Goal: Information Seeking & Learning: Understand process/instructions

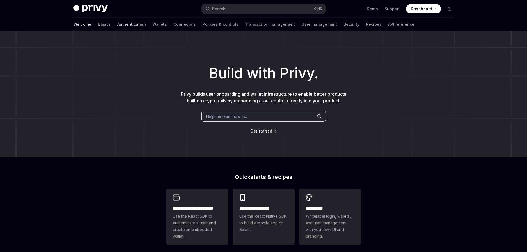
click at [117, 24] on link "Authentication" at bounding box center [131, 24] width 28 height 13
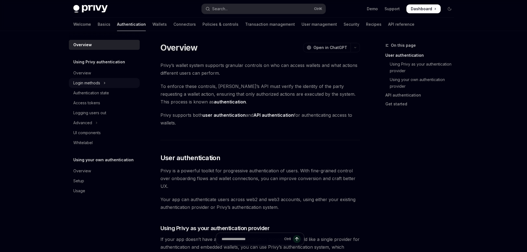
click at [102, 82] on button "Login methods" at bounding box center [104, 83] width 71 height 10
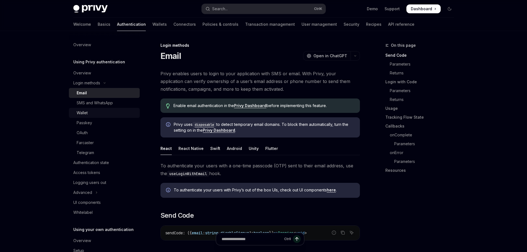
click at [85, 112] on div "Wallet" at bounding box center [82, 113] width 11 height 7
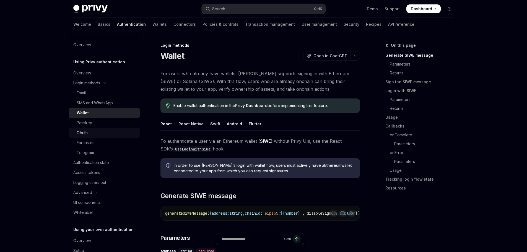
click at [104, 134] on div "OAuth" at bounding box center [107, 132] width 60 height 7
type textarea "*"
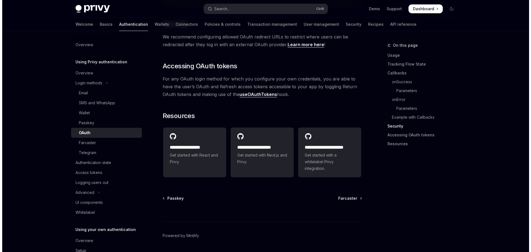
scroll to position [1214, 0]
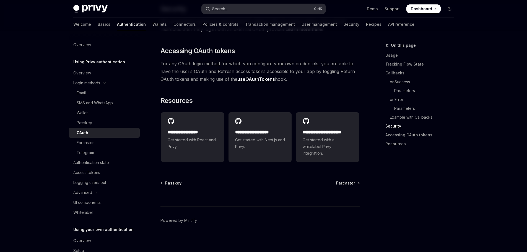
click at [257, 11] on button "Search... Ctrl K" at bounding box center [264, 9] width 124 height 10
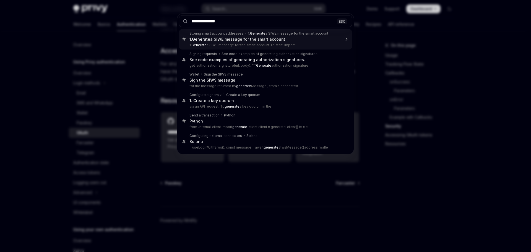
type input "**********"
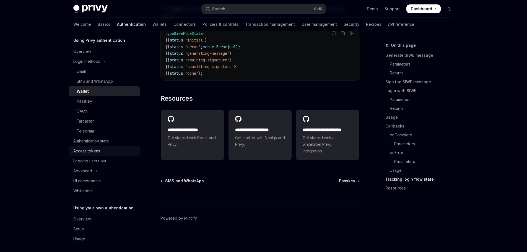
scroll to position [25, 0]
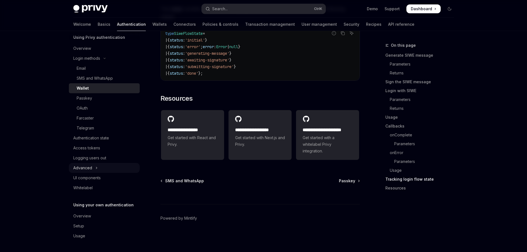
click at [91, 167] on div "Advanced" at bounding box center [82, 168] width 19 height 7
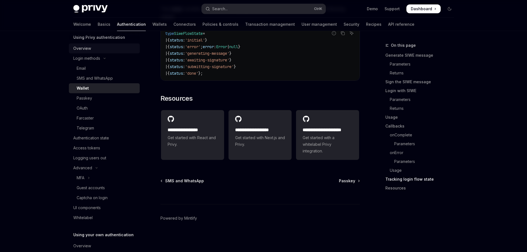
click at [103, 49] on div "Overview" at bounding box center [104, 48] width 63 height 7
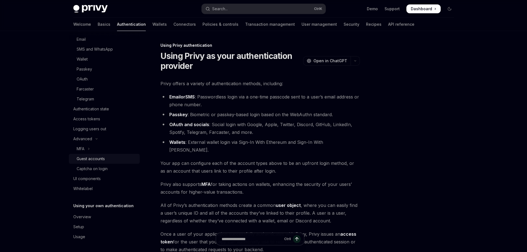
scroll to position [54, 0]
click at [92, 217] on div "Overview" at bounding box center [104, 216] width 63 height 7
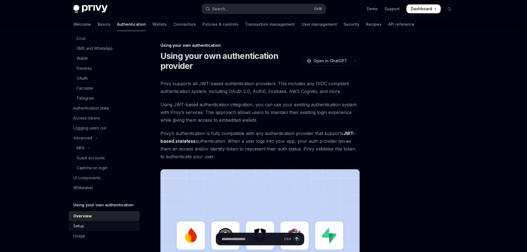
click at [91, 225] on div "Setup" at bounding box center [104, 226] width 63 height 7
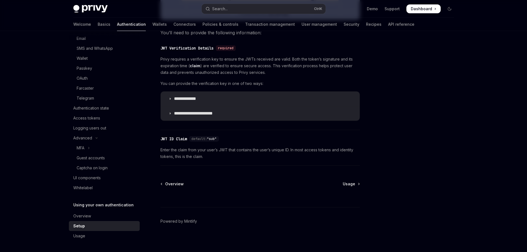
scroll to position [273, 0]
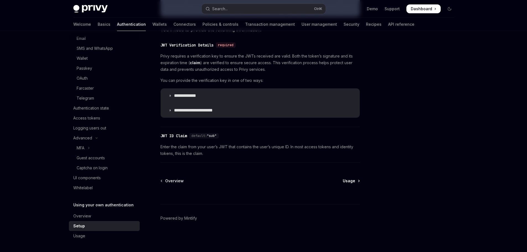
click at [358, 182] on link "Usage" at bounding box center [351, 181] width 17 height 6
type textarea "*"
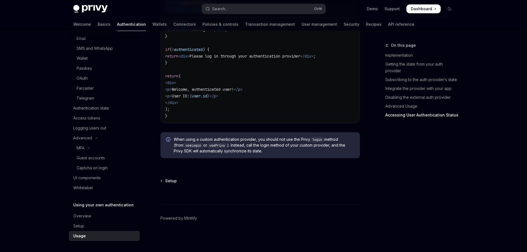
scroll to position [1165, 0]
click at [253, 11] on button "Search... Ctrl K" at bounding box center [264, 9] width 124 height 10
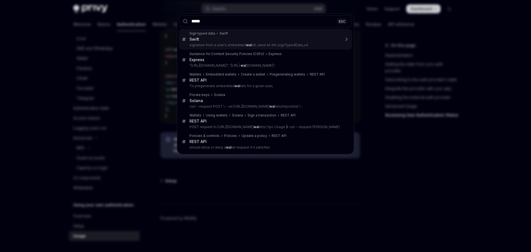
type input "******"
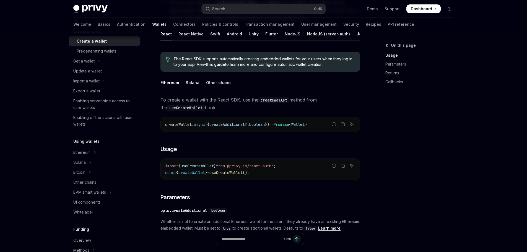
scroll to position [114, 0]
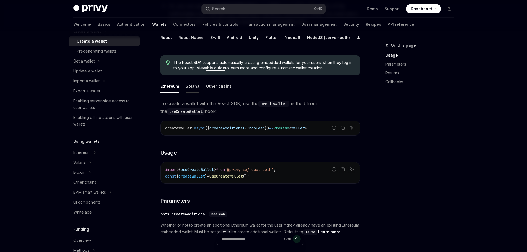
click at [192, 90] on div "Solana" at bounding box center [193, 86] width 14 height 13
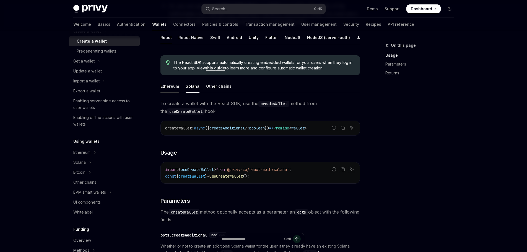
click at [169, 91] on div "Ethereum" at bounding box center [169, 86] width 19 height 13
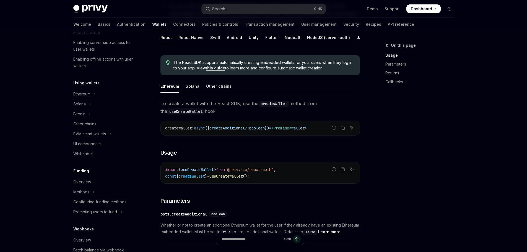
scroll to position [110, 0]
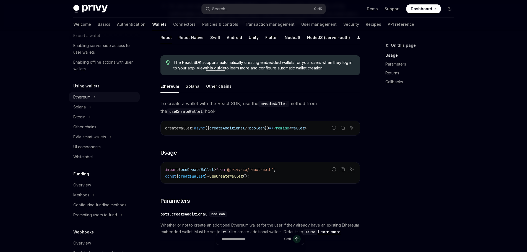
click at [91, 94] on button "Ethereum" at bounding box center [104, 97] width 71 height 10
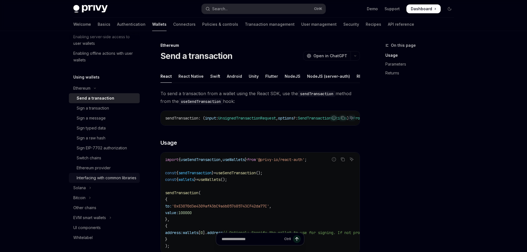
scroll to position [137, 0]
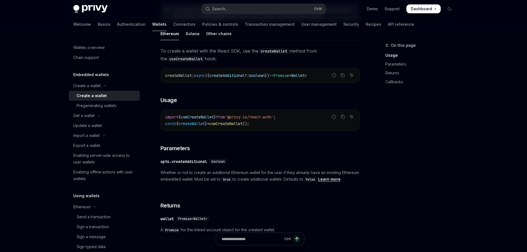
scroll to position [169, 0]
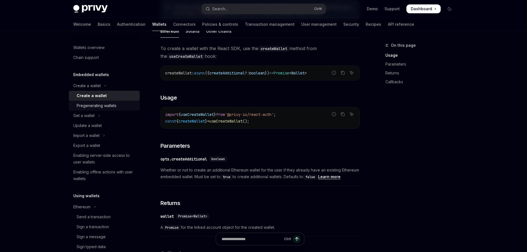
click at [91, 108] on div "Pregenerating wallets" at bounding box center [97, 105] width 40 height 7
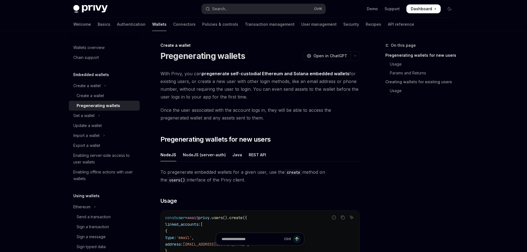
click at [323, 111] on span "Once the user associated with the account logs in, they will be able to access …" at bounding box center [259, 113] width 199 height 15
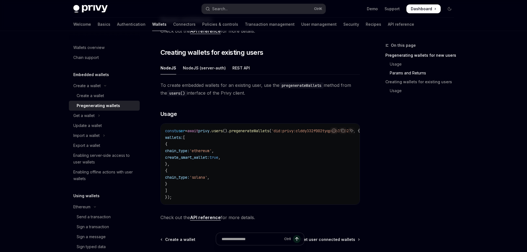
scroll to position [276, 0]
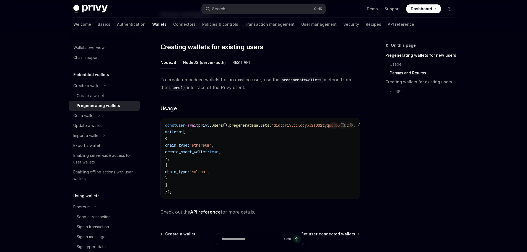
click at [189, 146] on span "chain_type:" at bounding box center [177, 145] width 24 height 5
click at [187, 127] on span "=" at bounding box center [186, 125] width 2 height 5
click at [198, 62] on div "NodeJS (server-auth)" at bounding box center [204, 62] width 43 height 13
type textarea "*"
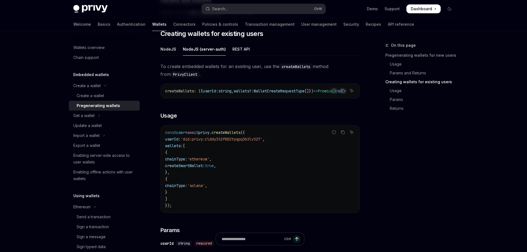
scroll to position [276, 0]
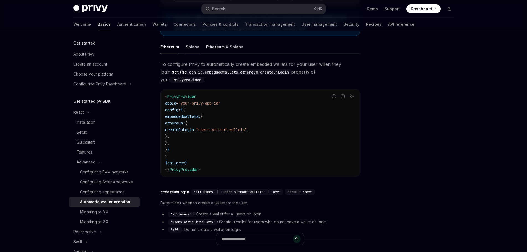
click at [193, 48] on div "Solana" at bounding box center [193, 46] width 14 height 13
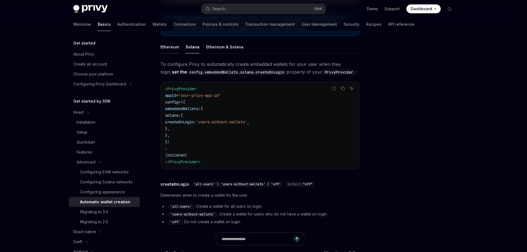
click at [167, 51] on div "Ethereum" at bounding box center [169, 46] width 19 height 13
type textarea "*"
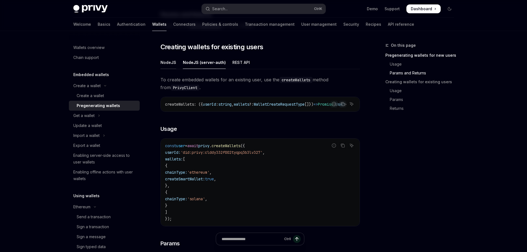
click at [168, 63] on div "NodeJS" at bounding box center [168, 62] width 16 height 13
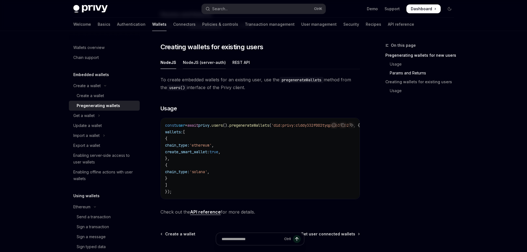
click at [195, 64] on div "NodeJS (server-auth)" at bounding box center [204, 62] width 43 height 13
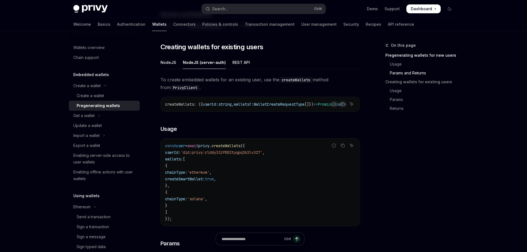
click at [181, 87] on code "PrivyClient" at bounding box center [185, 88] width 29 height 6
click at [180, 87] on code "PrivyClient" at bounding box center [185, 88] width 29 height 6
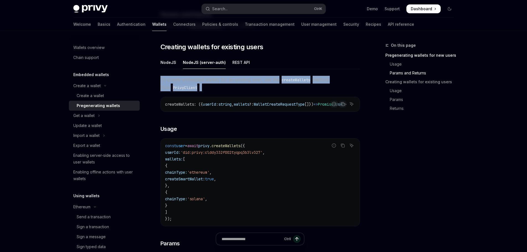
click at [180, 87] on code "PrivyClient" at bounding box center [185, 88] width 29 height 6
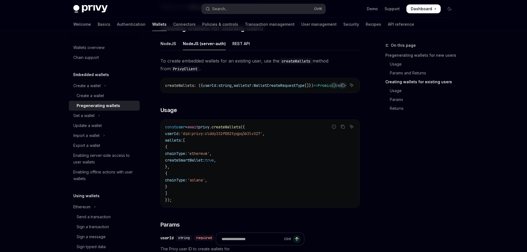
scroll to position [276, 0]
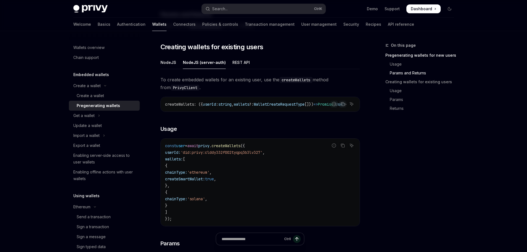
click at [209, 62] on div "NodeJS (server-auth)" at bounding box center [204, 62] width 43 height 13
click at [234, 65] on div "REST API" at bounding box center [240, 62] width 17 height 13
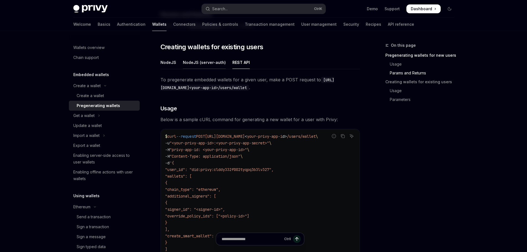
click at [184, 62] on div "NodeJS (server-auth)" at bounding box center [204, 62] width 43 height 13
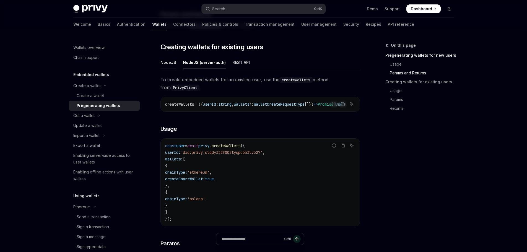
click at [160, 61] on div "NodeJS" at bounding box center [168, 62] width 16 height 13
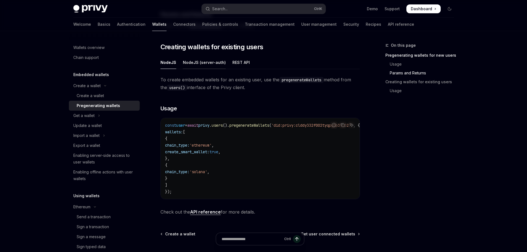
click at [189, 64] on div "NodeJS (server-auth)" at bounding box center [204, 62] width 43 height 13
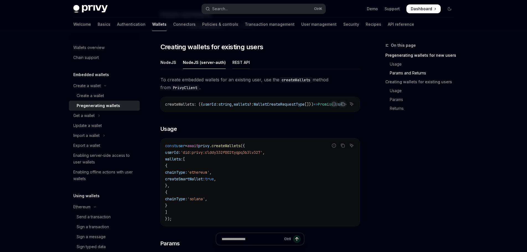
click at [244, 65] on div "REST API" at bounding box center [240, 62] width 17 height 13
type textarea "*"
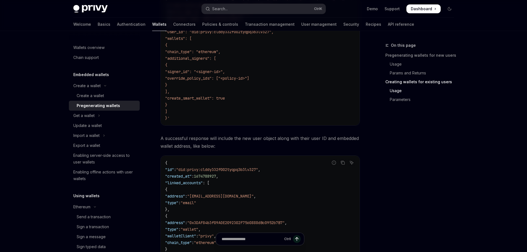
scroll to position [414, 0]
